Goal: Task Accomplishment & Management: Manage account settings

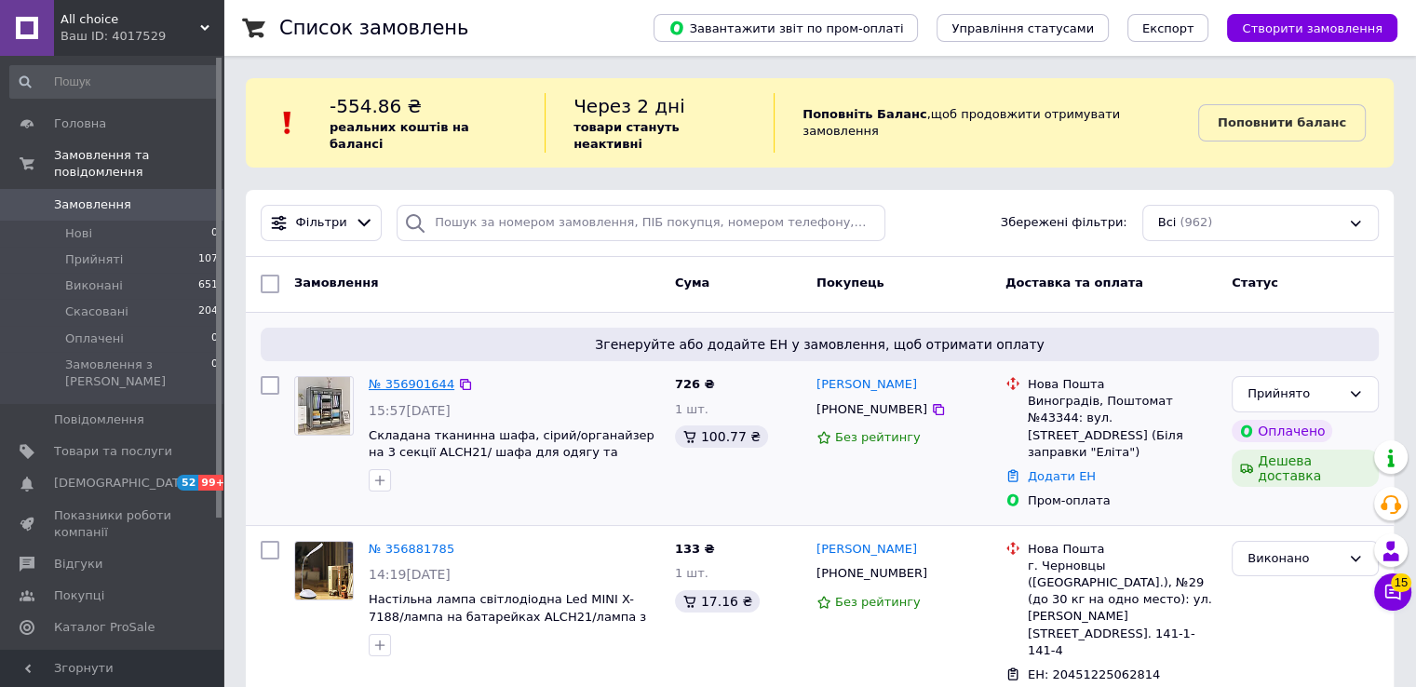
click at [407, 377] on link "№ 356901644" at bounding box center [412, 384] width 86 height 14
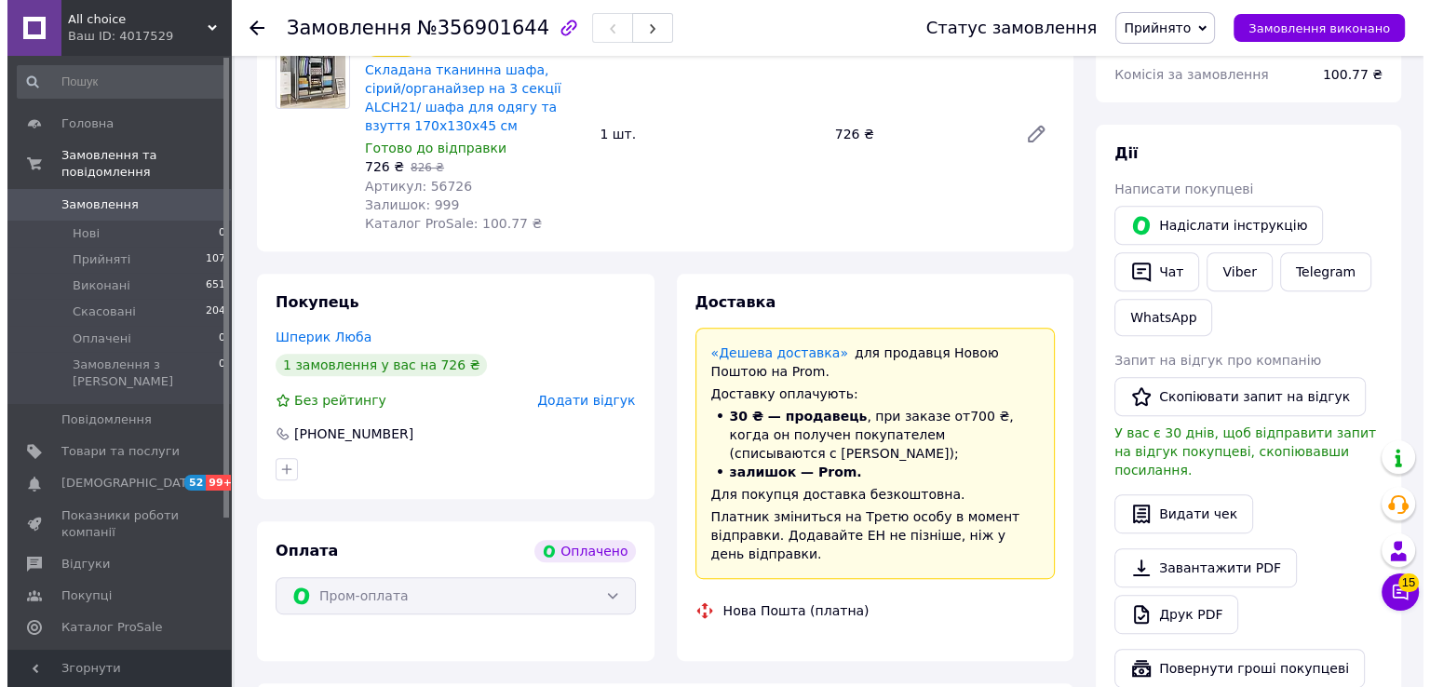
scroll to position [745, 0]
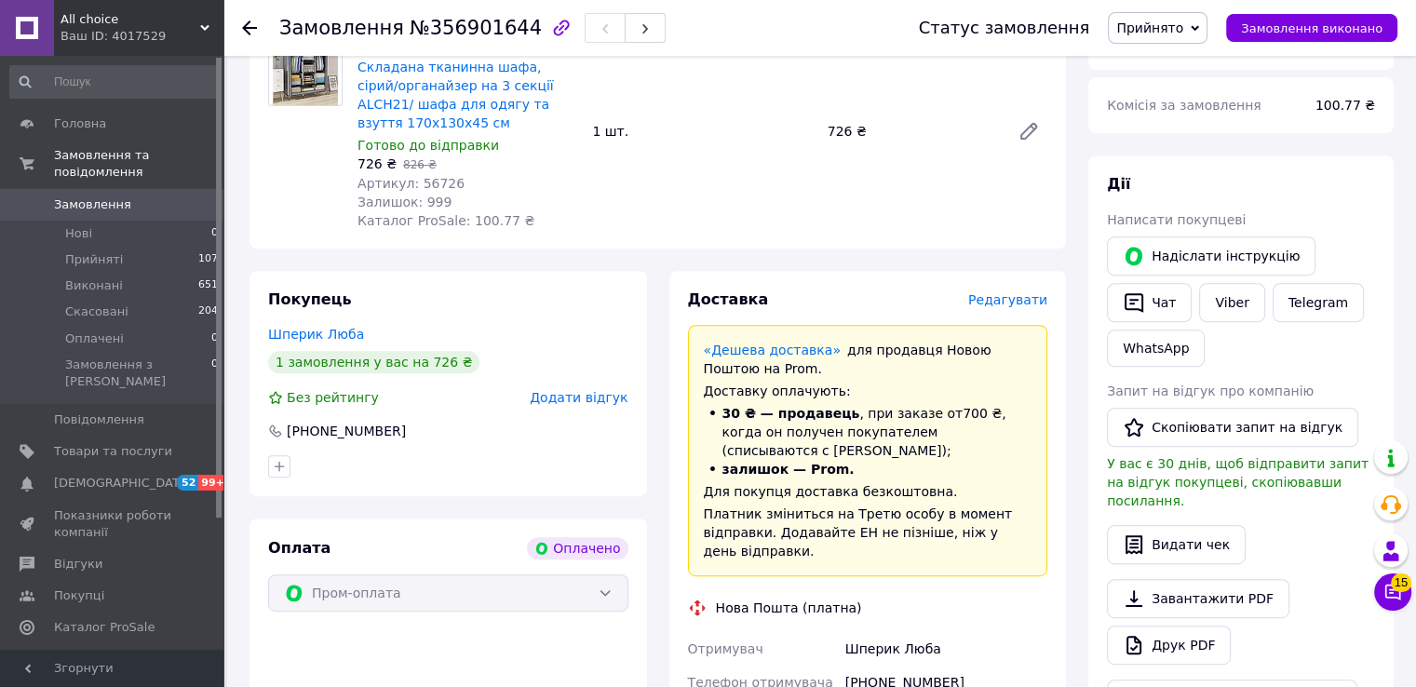
click at [1038, 300] on span "Редагувати" at bounding box center [1007, 299] width 79 height 15
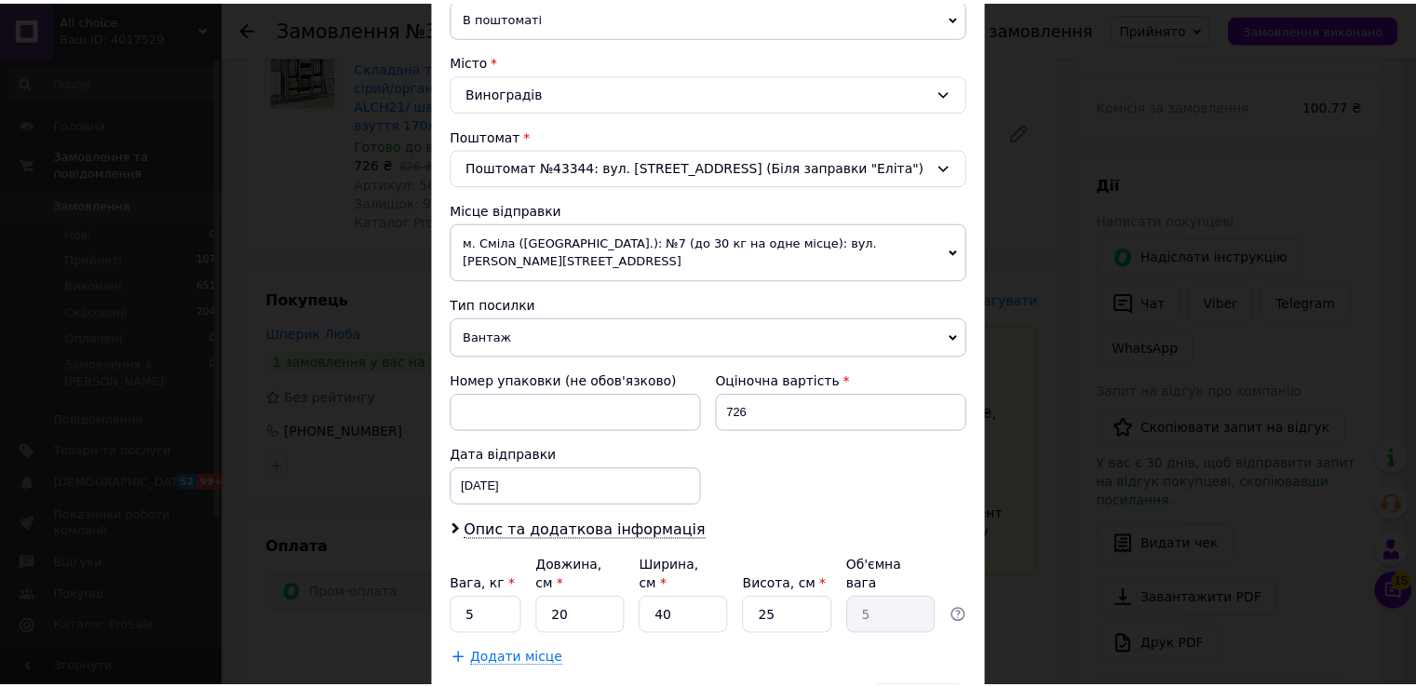
scroll to position [544, 0]
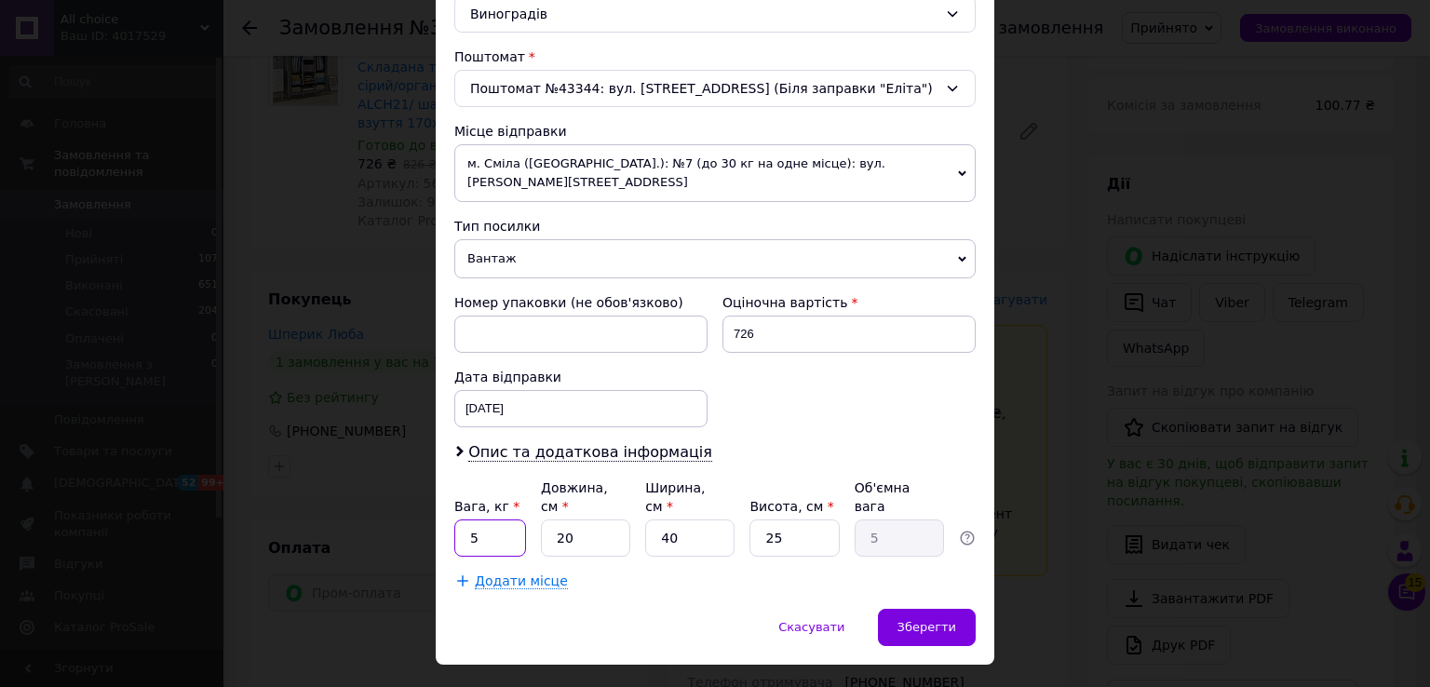
drag, startPoint x: 491, startPoint y: 492, endPoint x: 443, endPoint y: 493, distance: 48.4
click at [443, 493] on div "Спосіб доставки Нова Пошта (платна) Платник Отримувач Відправник Прізвище отрим…" at bounding box center [715, 93] width 558 height 1030
type input "2"
click at [638, 491] on div "Вага, кг * 2 Довжина, см * 20 Ширина, см * 40 Висота, см * 25 Об'ємна вага 5" at bounding box center [714, 517] width 521 height 78
type input "2"
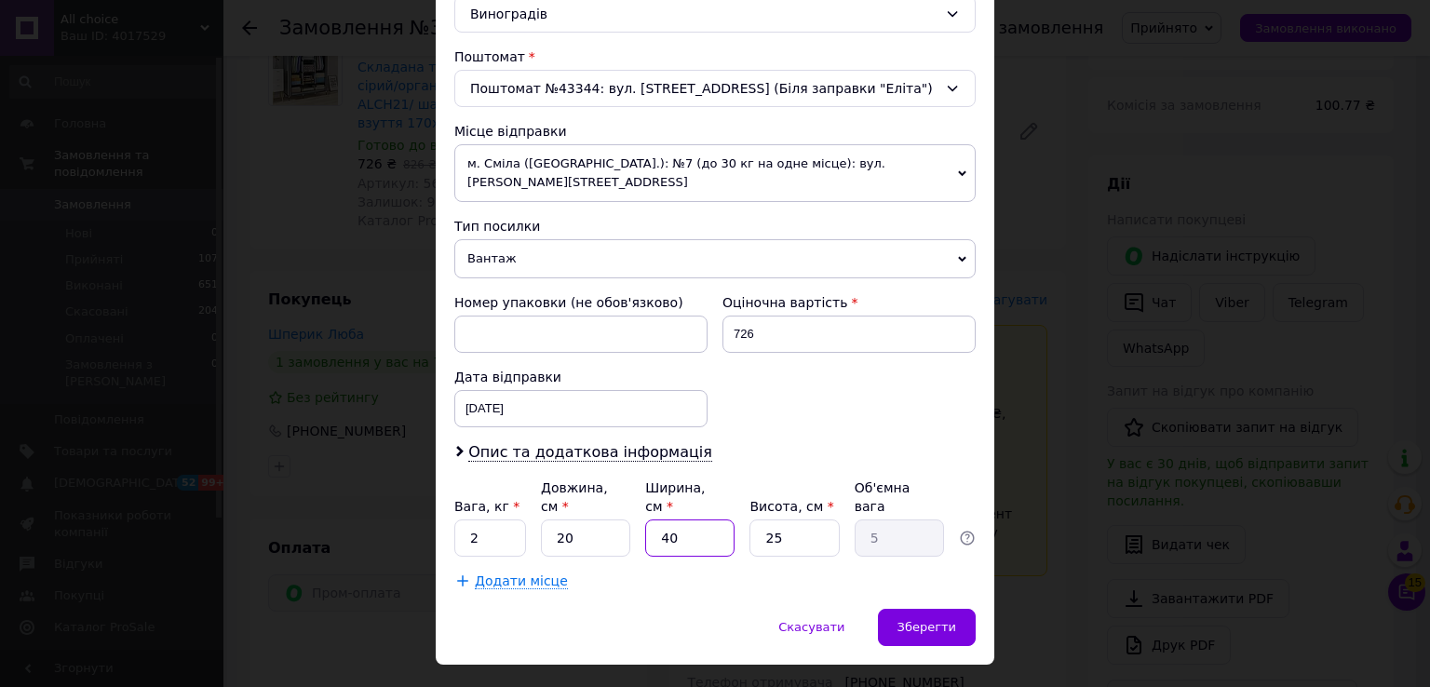
type input "0.25"
type input "20"
type input "2.5"
type input "20"
click at [920, 620] on span "Зберегти" at bounding box center [926, 627] width 59 height 14
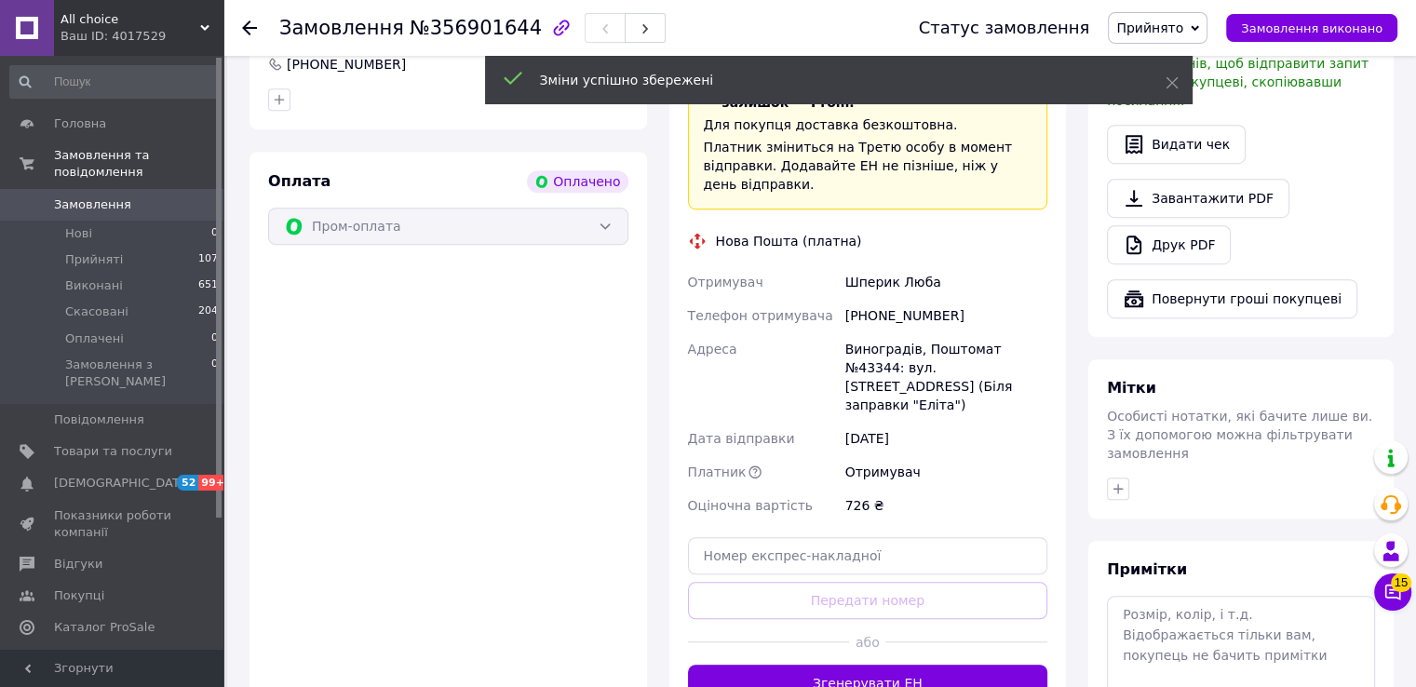
scroll to position [1210, 0]
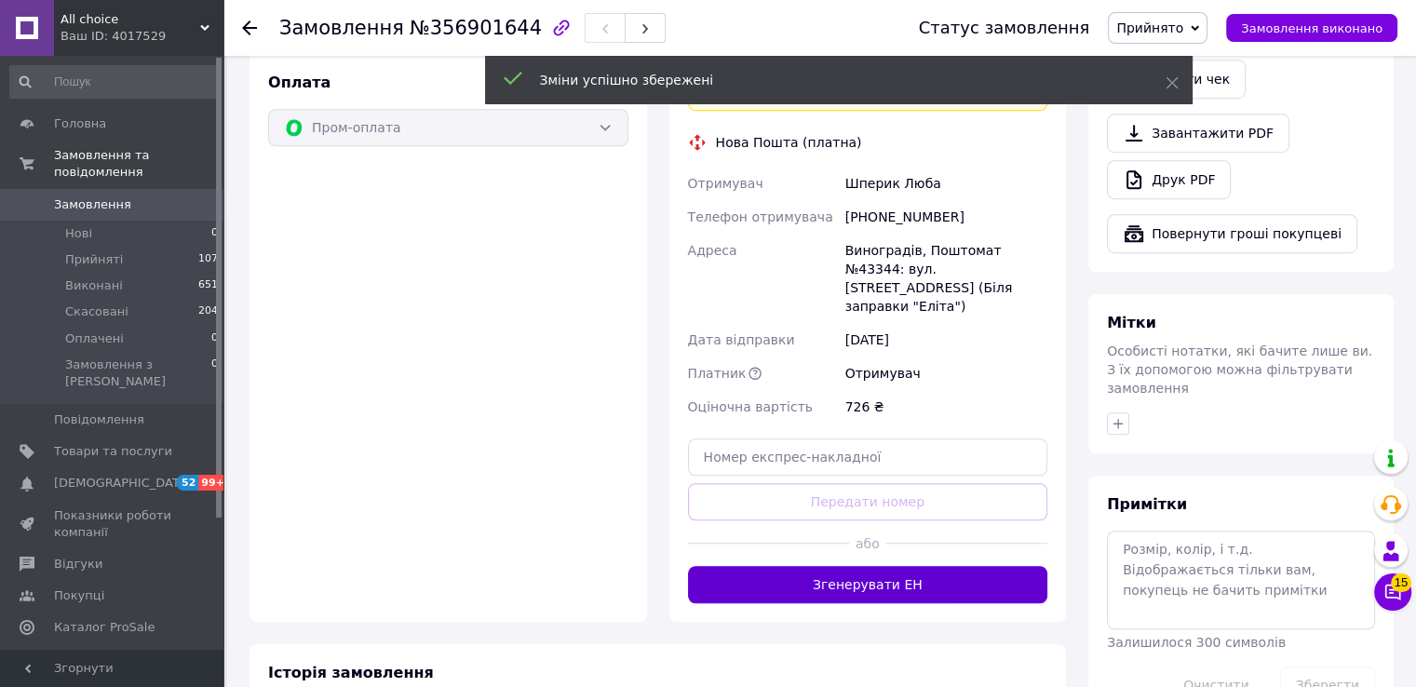
click at [872, 566] on button "Згенерувати ЕН" at bounding box center [868, 584] width 360 height 37
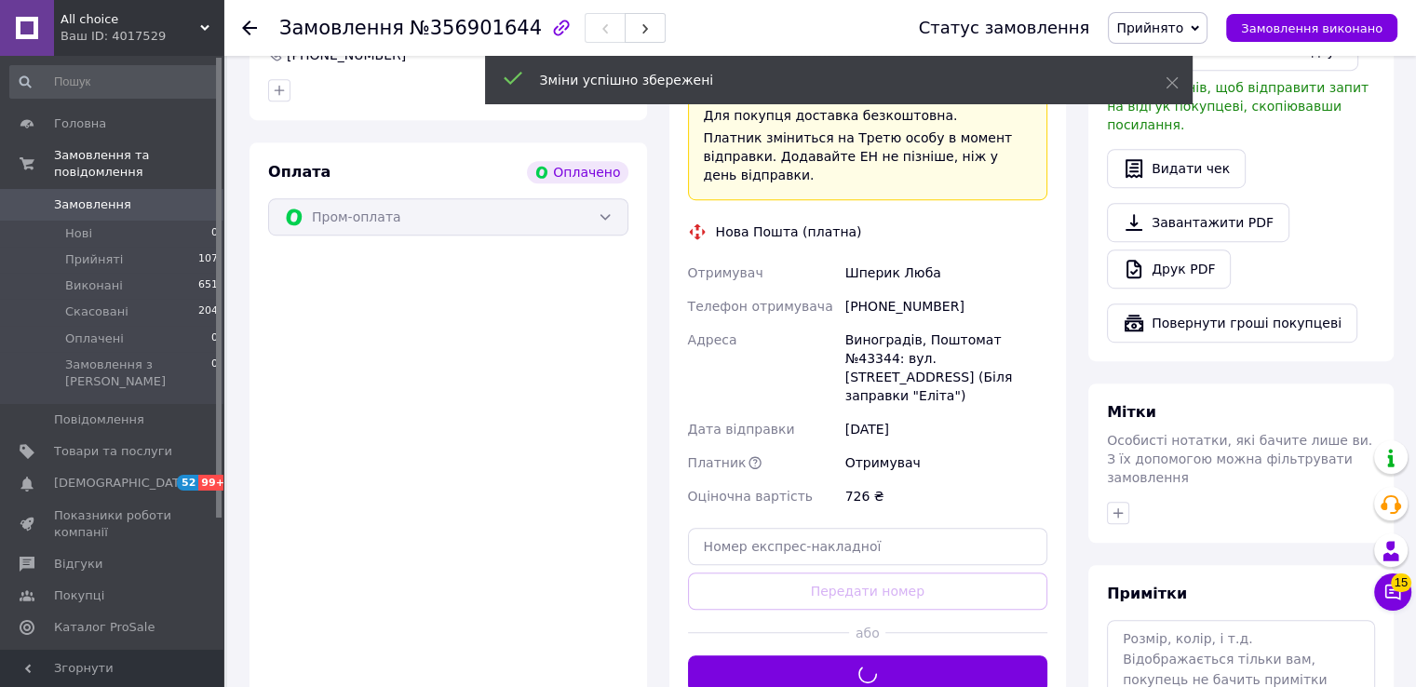
scroll to position [1024, 0]
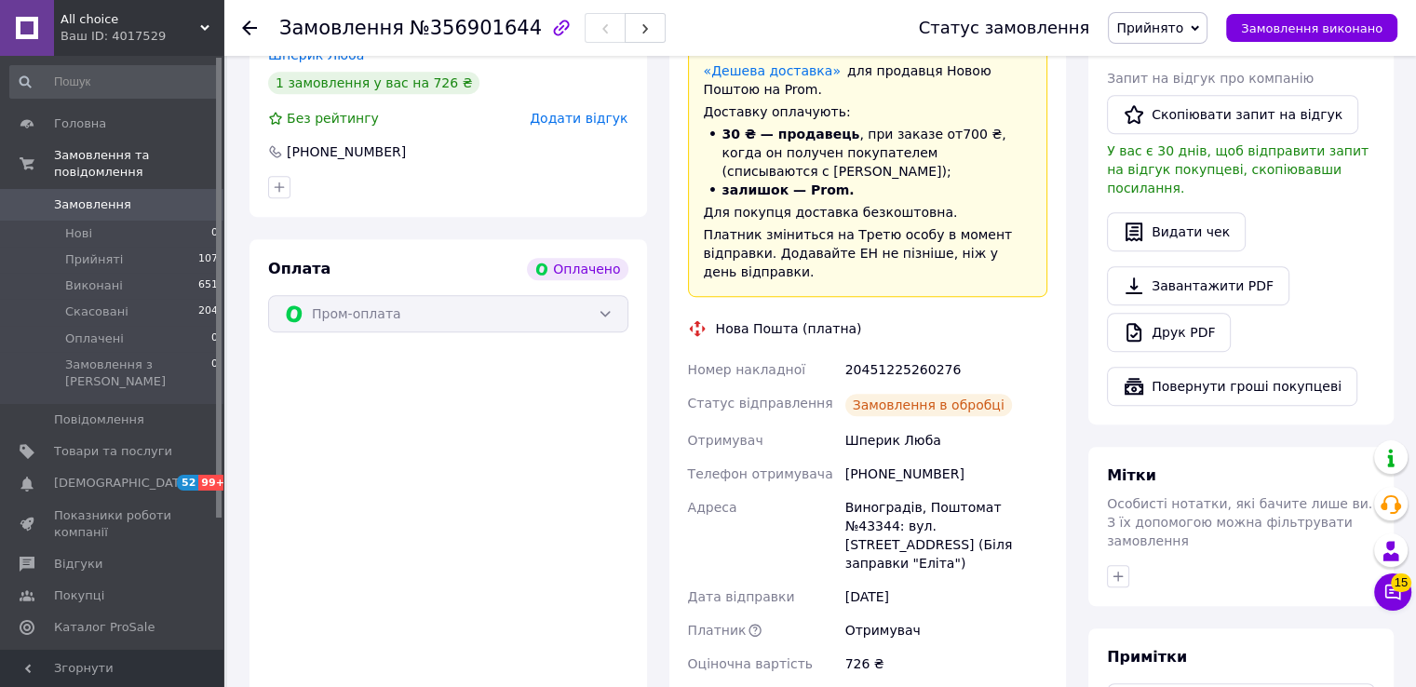
click at [880, 354] on div "20451225260276" at bounding box center [945, 370] width 209 height 34
copy div "20451225260276"
